Goal: Task Accomplishment & Management: Use online tool/utility

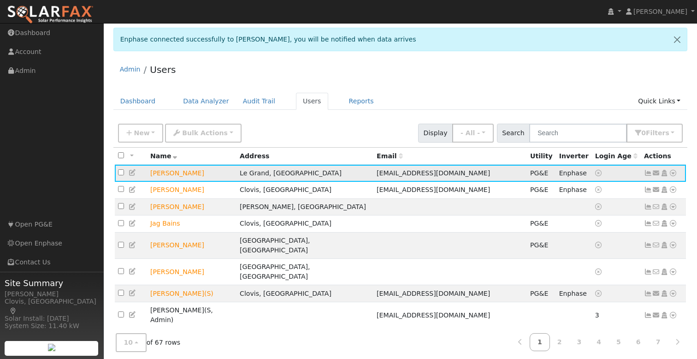
click at [670, 174] on icon at bounding box center [673, 173] width 8 height 6
click at [0, 0] on link "Scenario" at bounding box center [0, 0] width 0 height 0
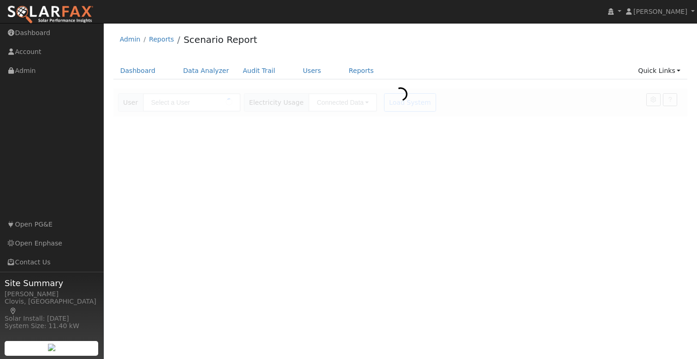
type input "[PERSON_NAME]"
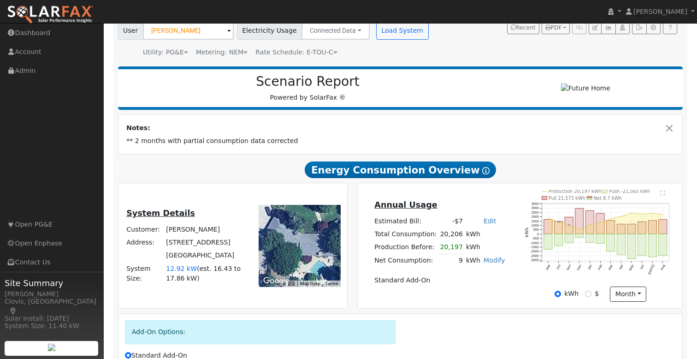
scroll to position [75, 0]
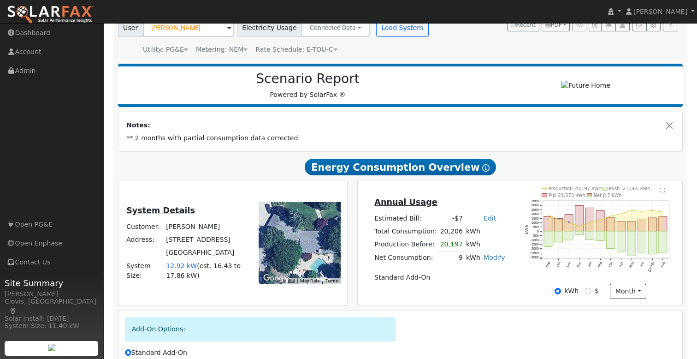
click at [460, 281] on td "Standard Add-On" at bounding box center [440, 277] width 134 height 13
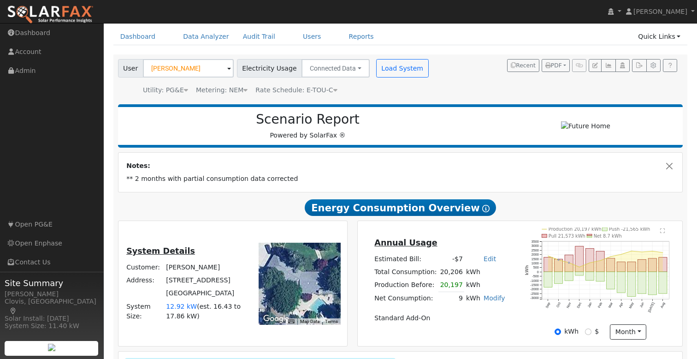
scroll to position [0, 0]
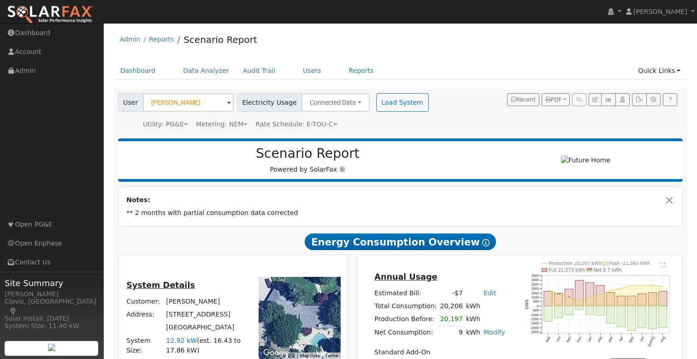
click at [325, 124] on span "Rate Schedule: E-TOU-C" at bounding box center [296, 123] width 82 height 7
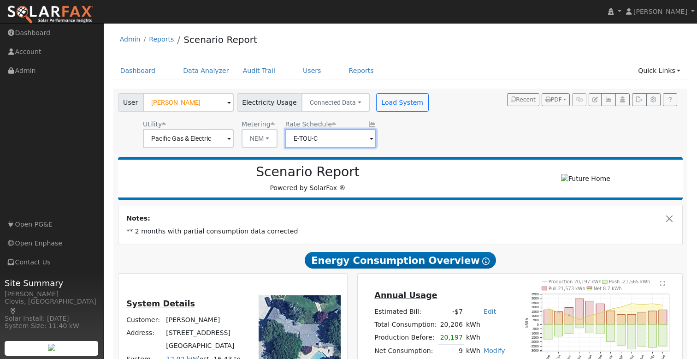
click at [327, 138] on input "E-TOU-C" at bounding box center [330, 138] width 91 height 18
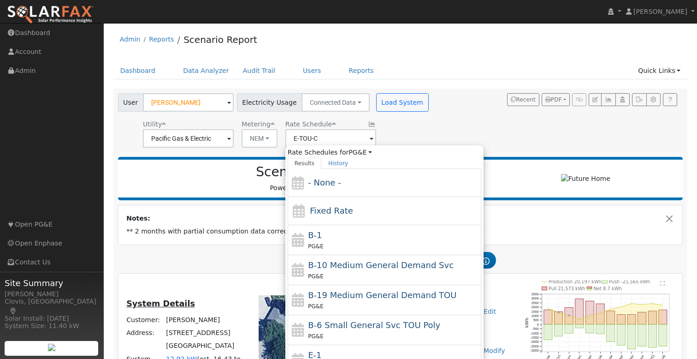
click at [453, 153] on div "Rate Schedules for PG&E All Utilities" at bounding box center [385, 152] width 194 height 10
click at [453, 130] on div "User Bob Giampaoli Account Default Account Default Account 12731 East Le Grand …" at bounding box center [398, 119] width 565 height 58
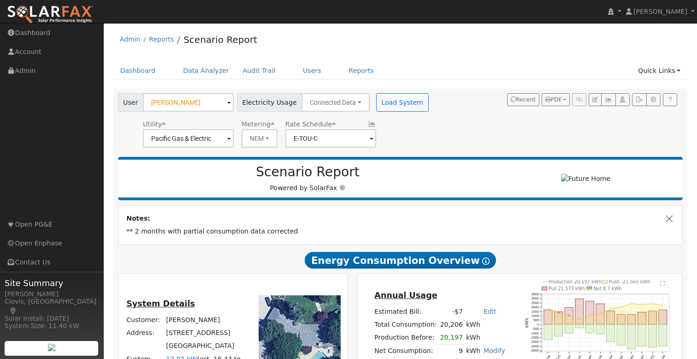
click at [433, 101] on div "User Bob Giampaoli Account Default Account Default Account 12731 East Le Grand …" at bounding box center [398, 119] width 565 height 58
